Goal: Task Accomplishment & Management: Manage account settings

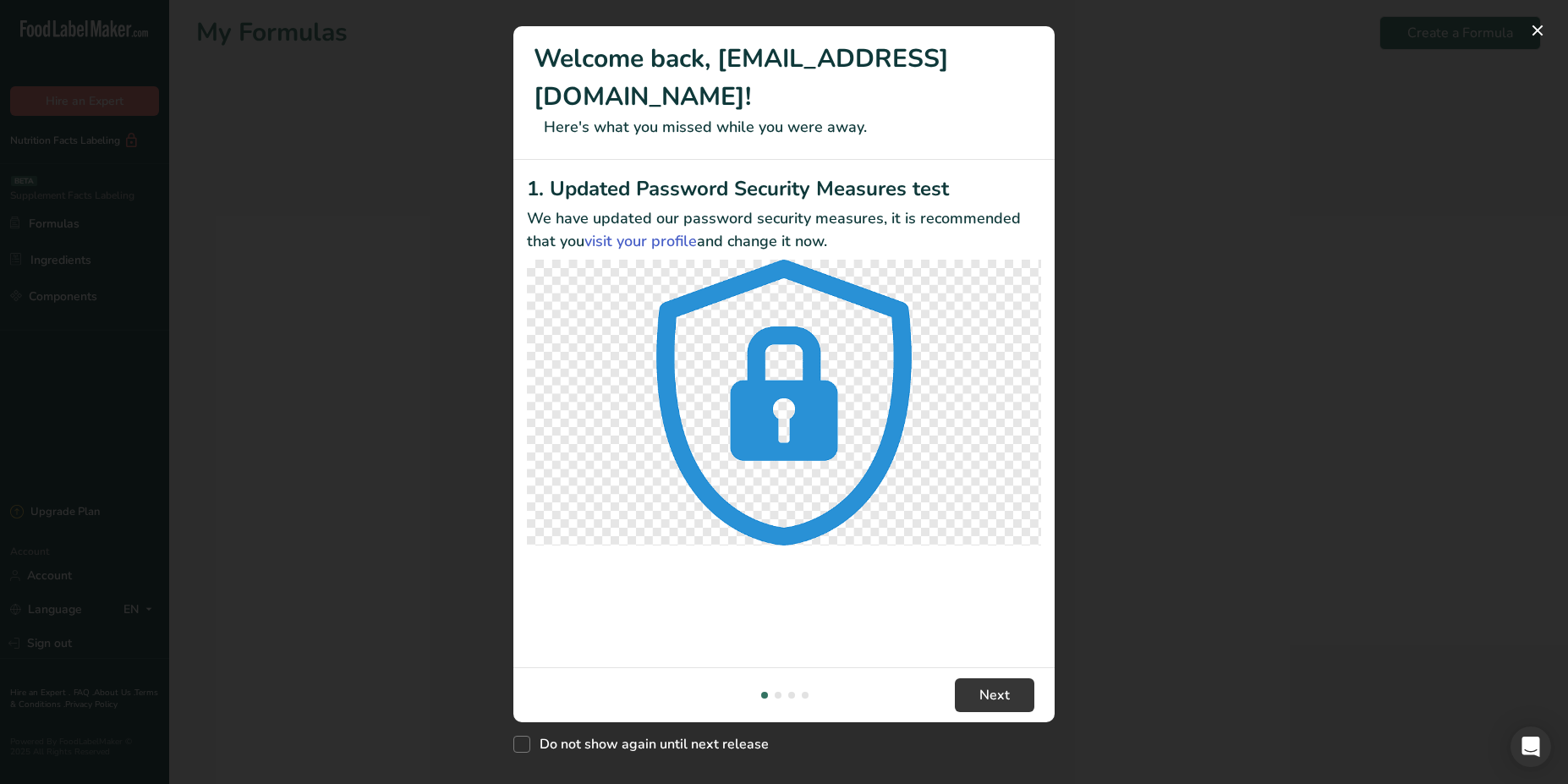
click at [301, 516] on div "New Features" at bounding box center [784, 392] width 1568 height 784
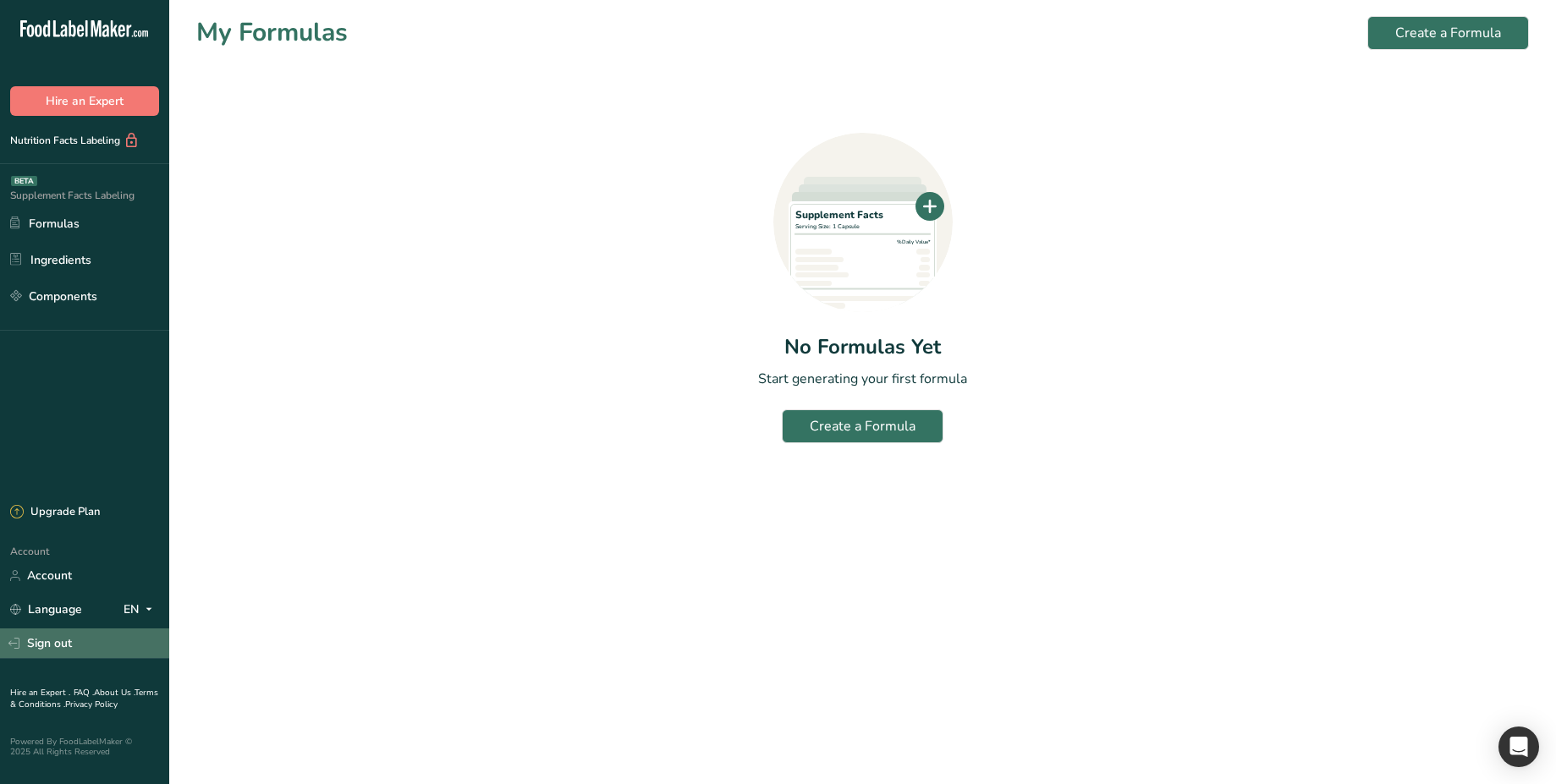
click at [50, 637] on link "Sign out" at bounding box center [84, 643] width 169 height 29
click at [51, 643] on link "Sign out" at bounding box center [84, 643] width 169 height 29
click at [225, 458] on section "My Formulas Create a Formula Supplement Facts Serving Size: 1 Capsule %Daily Va…" at bounding box center [862, 235] width 1387 height 471
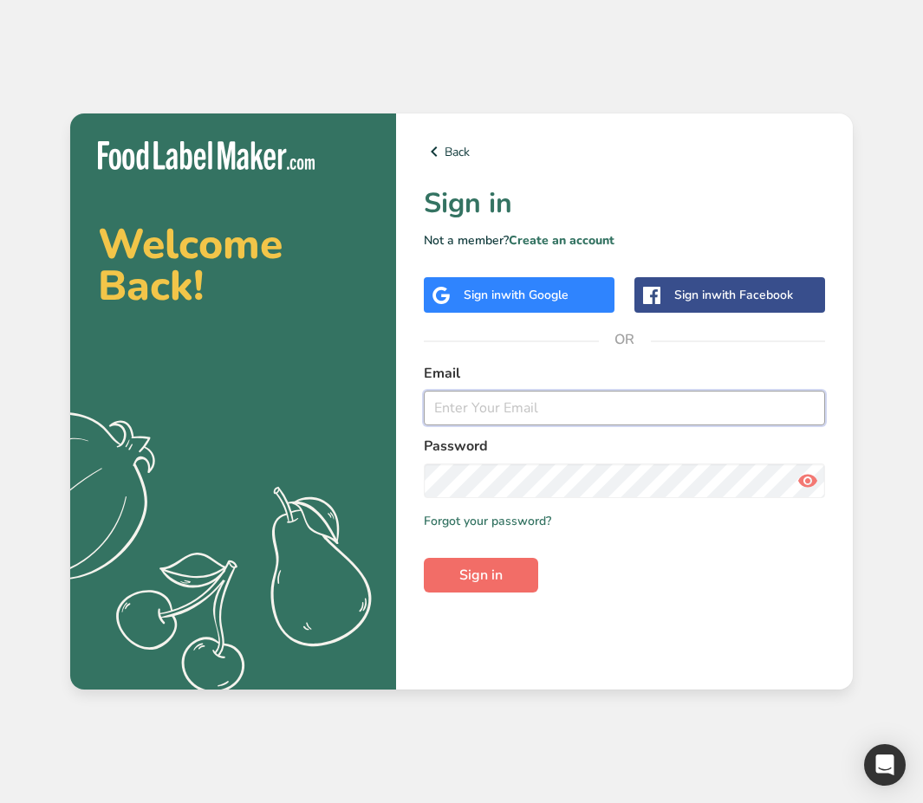
type input "[EMAIL_ADDRESS][DOMAIN_NAME]"
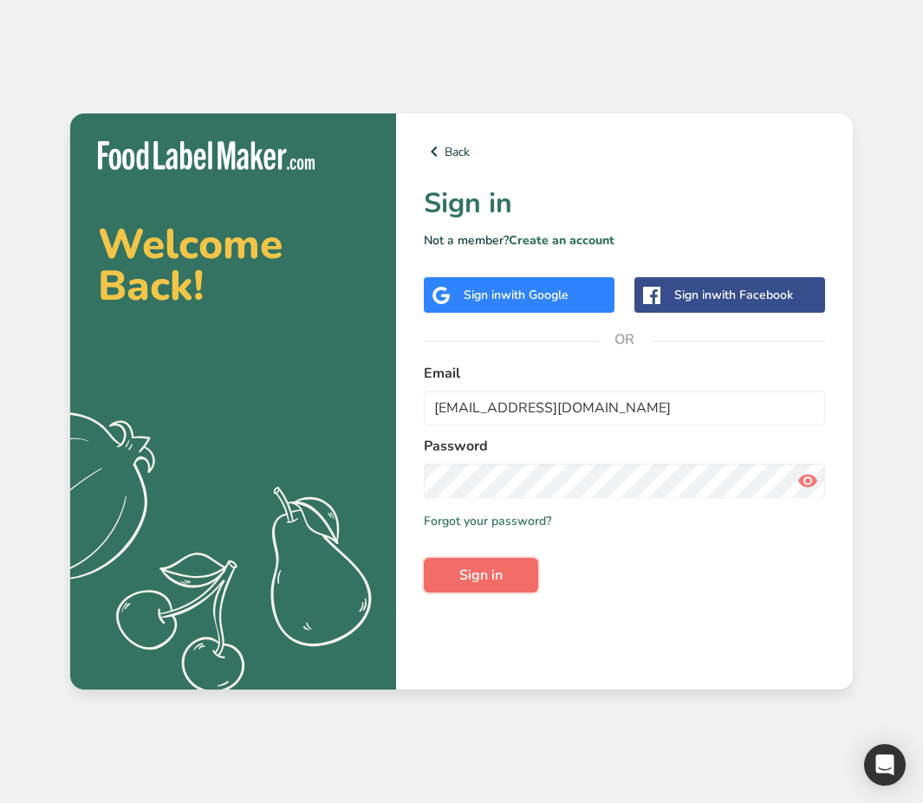
click at [478, 576] on span "Sign in" at bounding box center [480, 575] width 43 height 21
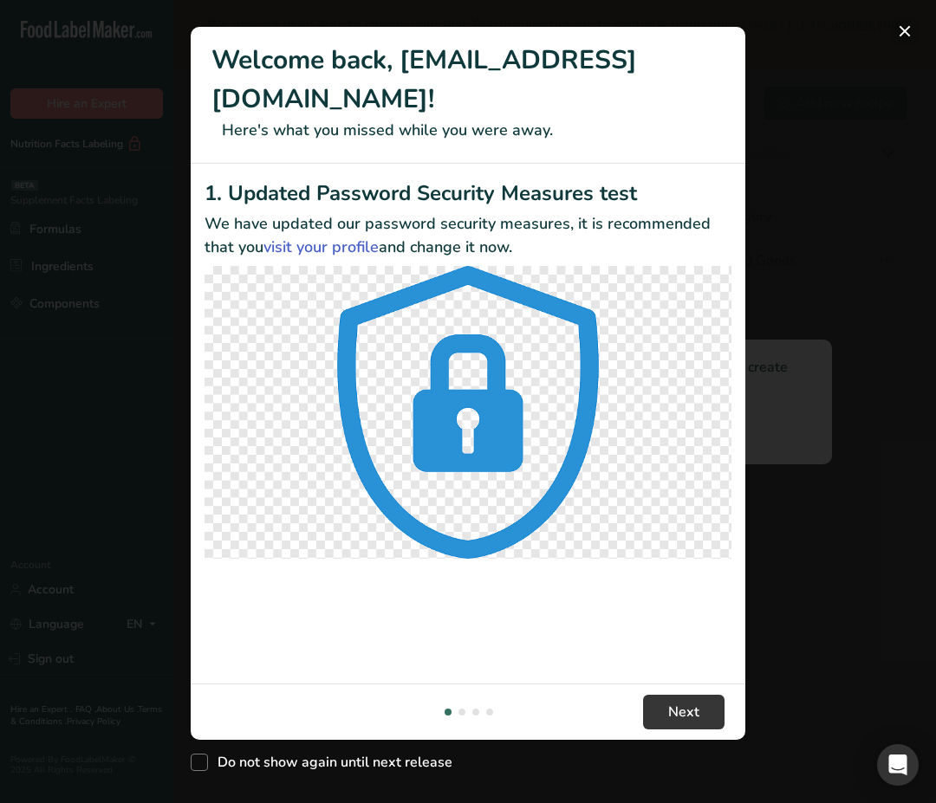
click at [917, 30] on button "New Features" at bounding box center [905, 31] width 28 height 28
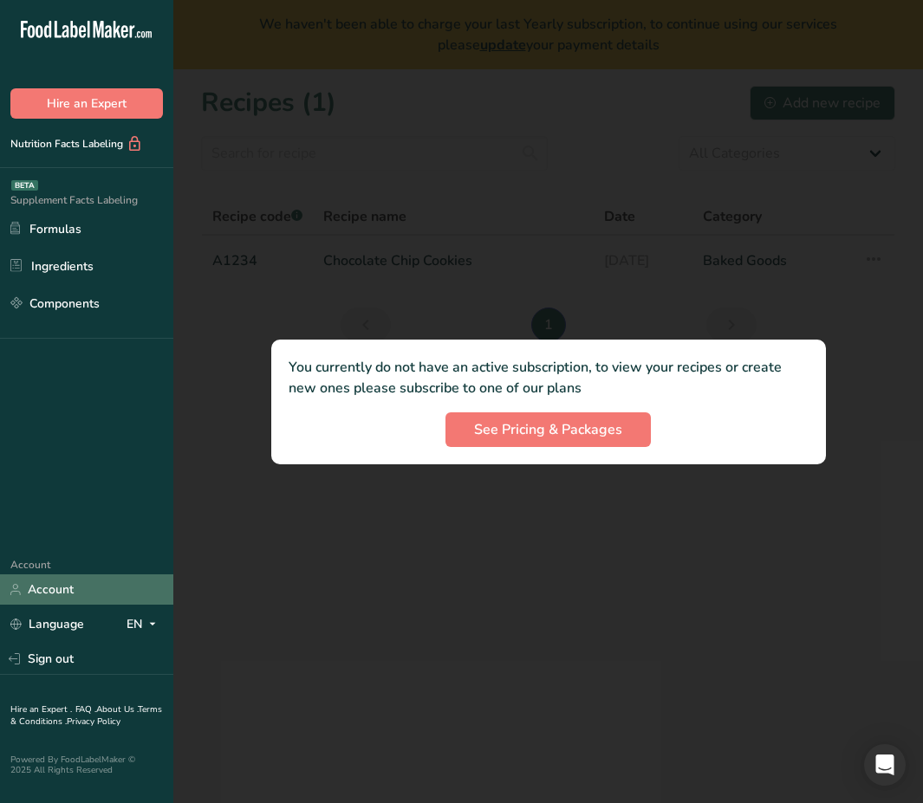
click at [107, 576] on link "Account" at bounding box center [86, 589] width 173 height 30
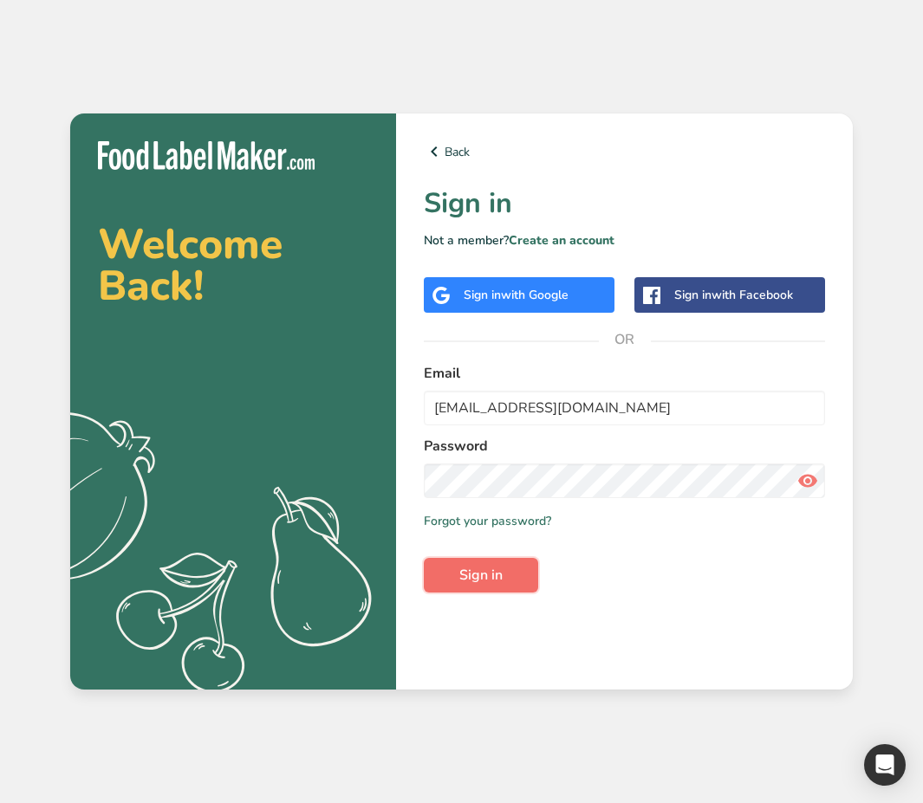
click at [484, 576] on span "Sign in" at bounding box center [480, 575] width 43 height 21
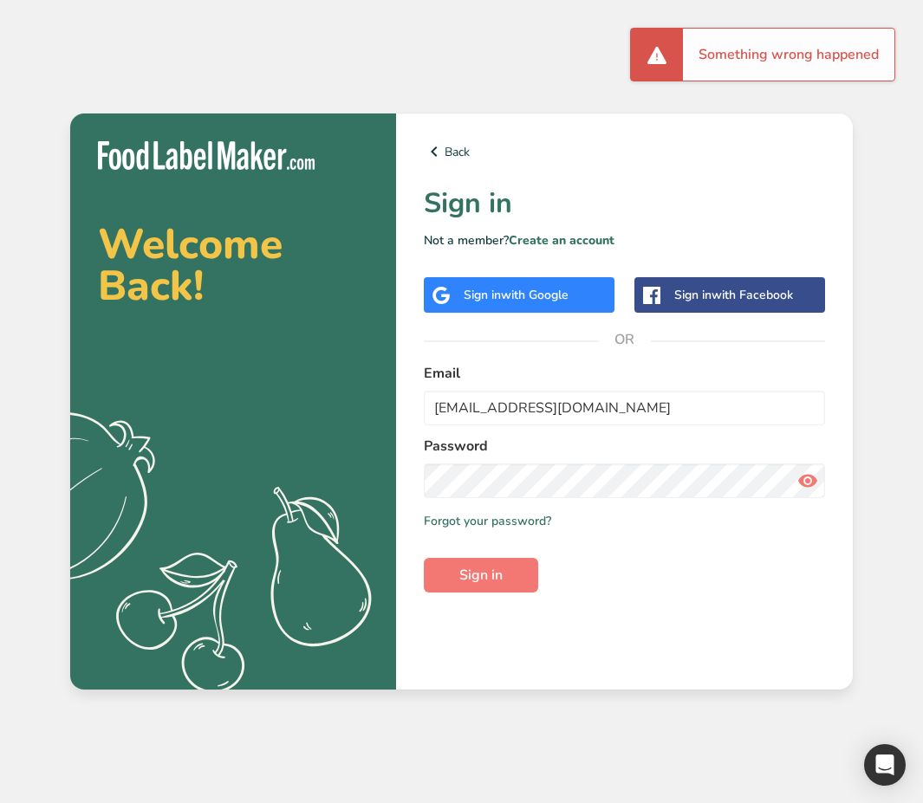
click at [539, 301] on span "with Google" at bounding box center [535, 295] width 68 height 16
click at [477, 294] on div "Sign in with Google" at bounding box center [515, 295] width 105 height 18
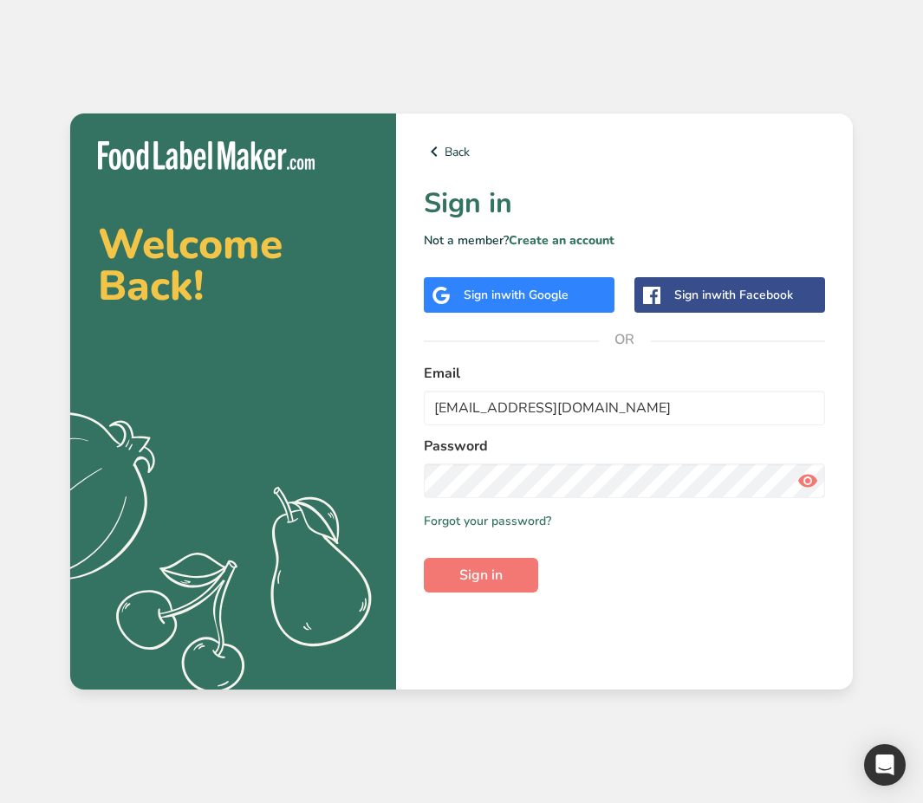
click at [557, 296] on span "with Google" at bounding box center [535, 295] width 68 height 16
click at [513, 419] on input "[EMAIL_ADDRESS][DOMAIN_NAME]" at bounding box center [624, 408] width 401 height 35
type input "[PERSON_NAME][EMAIL_ADDRESS][DOMAIN_NAME]"
click at [473, 563] on button "Sign in" at bounding box center [481, 575] width 114 height 35
click at [497, 583] on span "Sign in" at bounding box center [480, 575] width 43 height 21
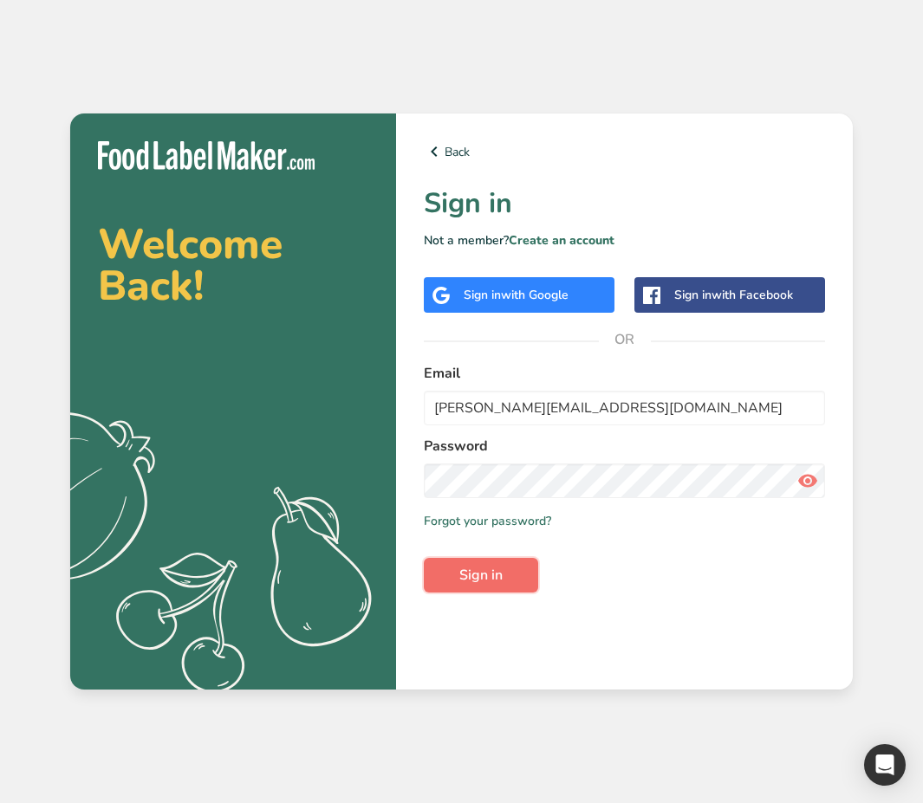
click at [501, 570] on span "Sign in" at bounding box center [480, 575] width 43 height 21
